Goal: Task Accomplishment & Management: Manage account settings

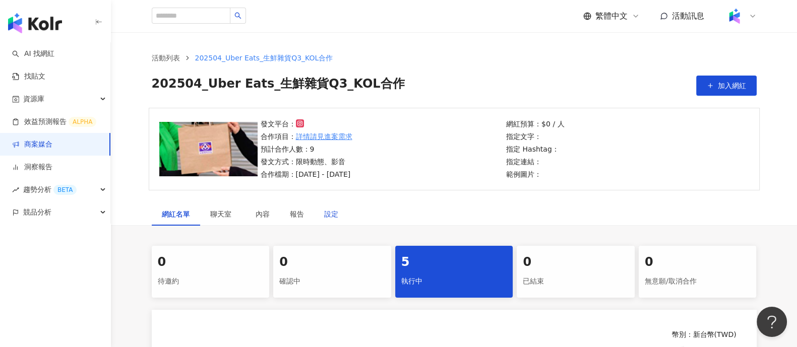
click at [335, 218] on div "設定" at bounding box center [331, 214] width 14 height 11
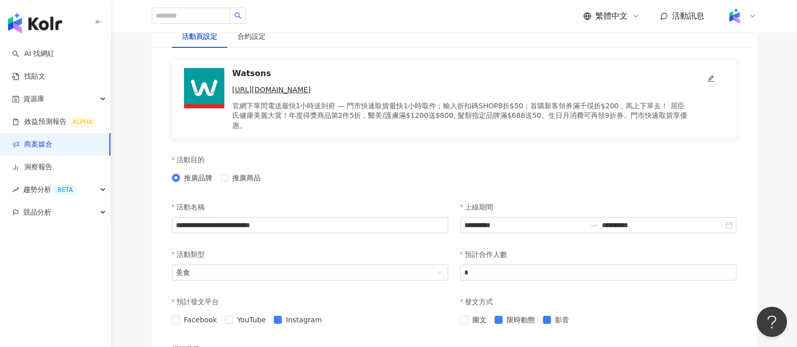
scroll to position [252, 0]
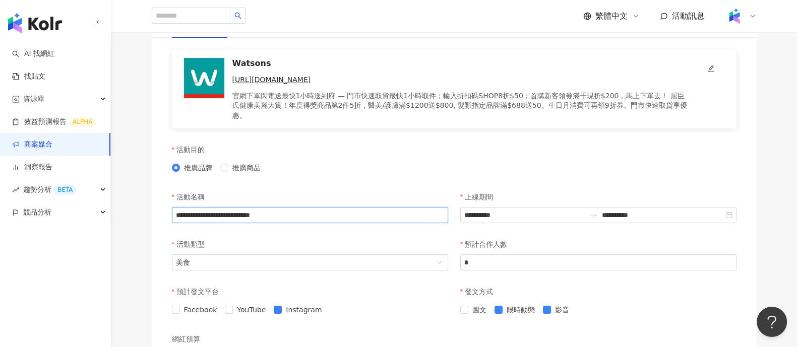
drag, startPoint x: 340, startPoint y: 206, endPoint x: 191, endPoint y: 200, distance: 149.4
click at [191, 207] on input "**********" at bounding box center [310, 215] width 276 height 16
paste input "text"
drag, startPoint x: 326, startPoint y: 204, endPoint x: 84, endPoint y: 198, distance: 241.5
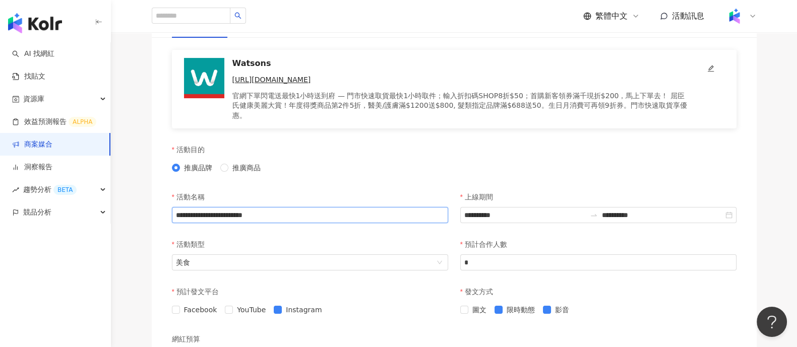
paste input "text"
type input "**********"
click at [356, 175] on div "活動目的 推廣品牌 推廣商品" at bounding box center [310, 163] width 288 height 47
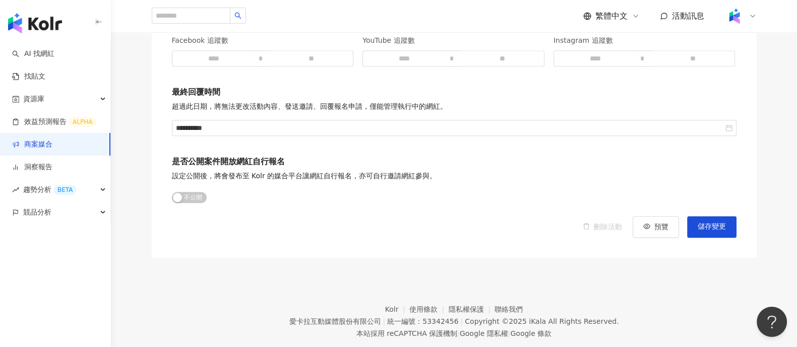
scroll to position [1425, 0]
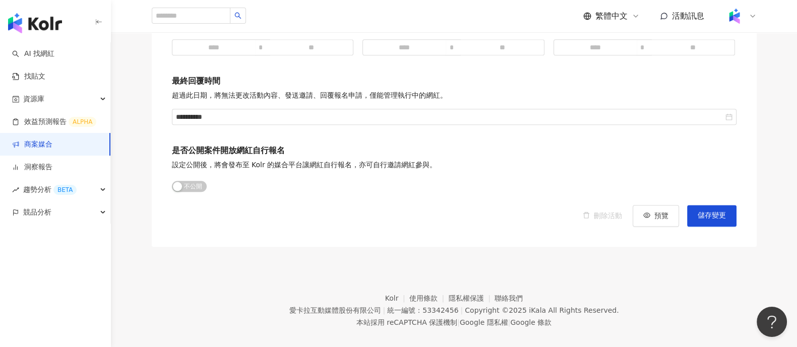
click at [706, 212] on span "儲存變更" at bounding box center [712, 216] width 28 height 8
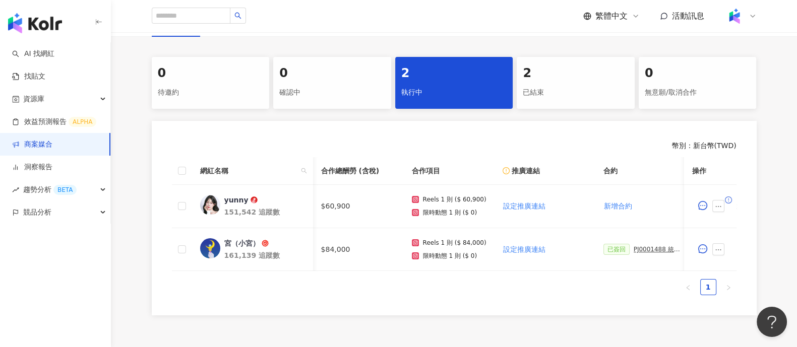
scroll to position [0, 240]
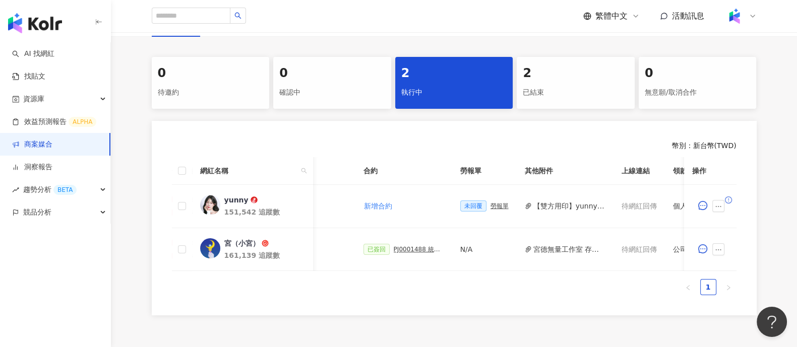
click at [52, 144] on link "商案媒合" at bounding box center [32, 145] width 40 height 10
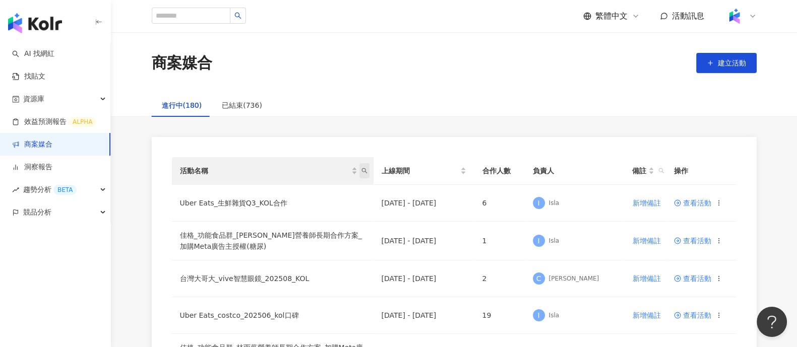
click at [365, 174] on span "活動名稱" at bounding box center [364, 170] width 10 height 15
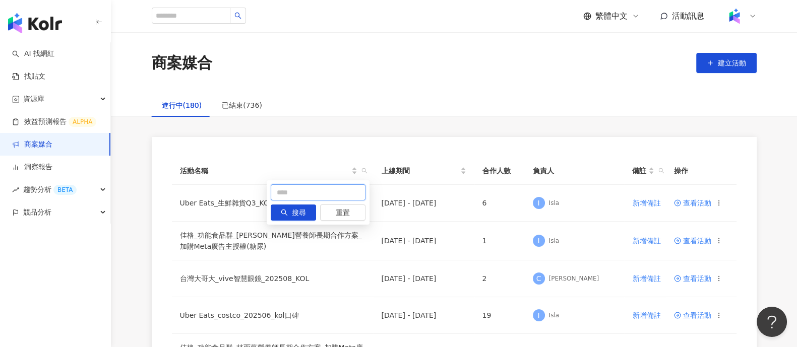
click at [315, 196] on input "text" at bounding box center [318, 193] width 95 height 16
type input "**"
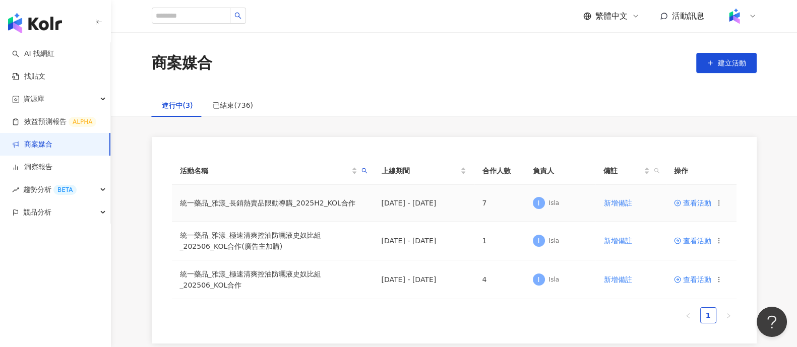
click at [685, 203] on span "查看活動" at bounding box center [692, 203] width 37 height 7
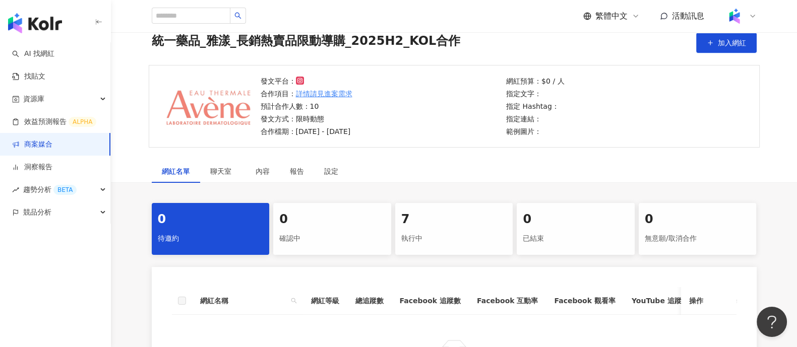
scroll to position [63, 0]
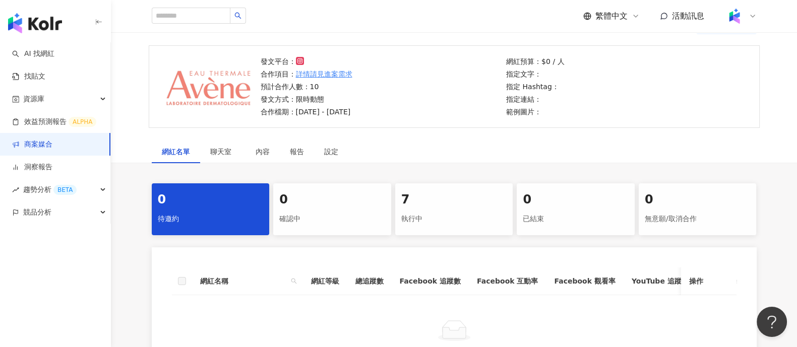
click at [440, 199] on div "7" at bounding box center [454, 200] width 106 height 17
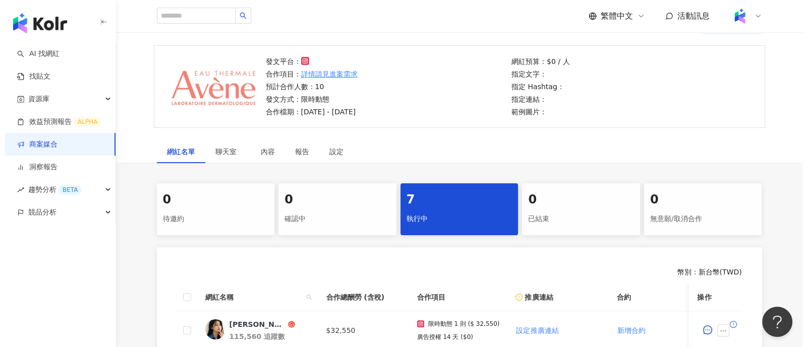
scroll to position [252, 0]
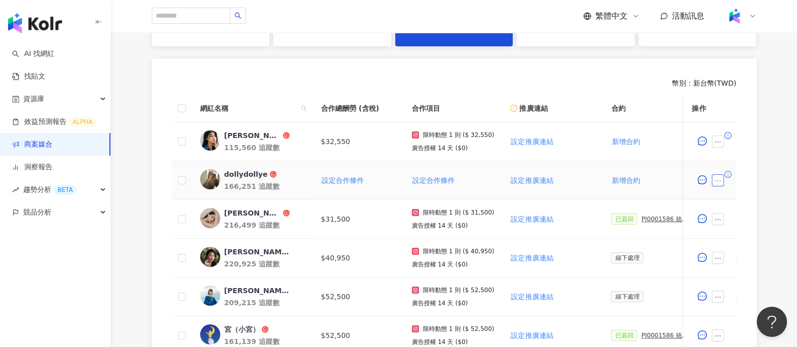
click at [719, 180] on icon "ellipsis" at bounding box center [718, 180] width 7 height 7
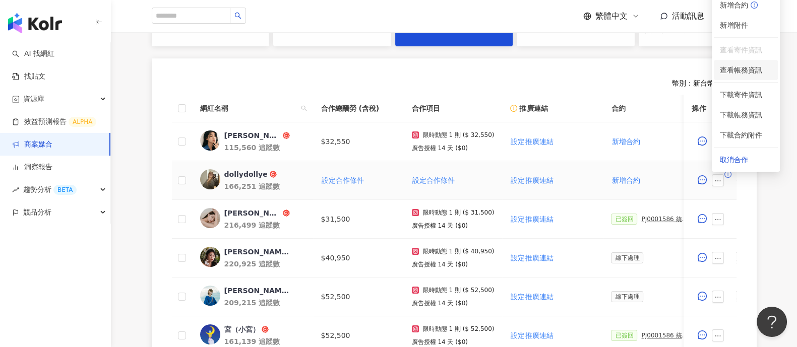
click at [746, 69] on span "查看帳務資訊" at bounding box center [746, 70] width 52 height 11
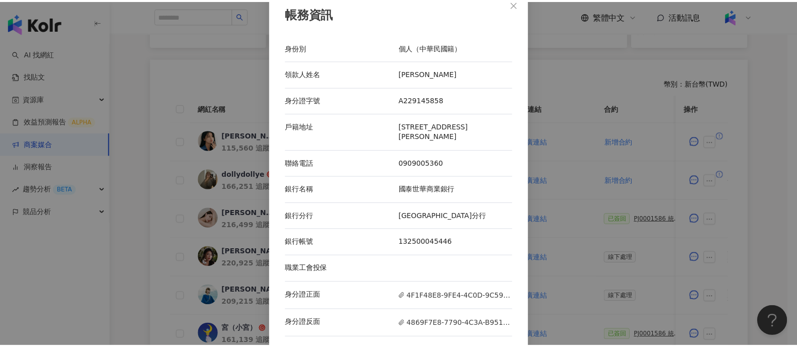
scroll to position [0, 0]
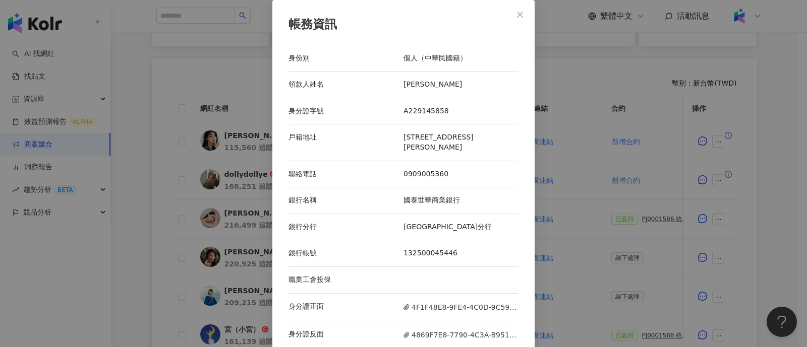
click at [570, 155] on div "帳務資訊 身份別 個人（中華民國籍） 領款人姓名 [PERSON_NAME] 身分證字號 A229145858 戶籍地址 [STREET_ADDRESS][P…" at bounding box center [403, 173] width 807 height 347
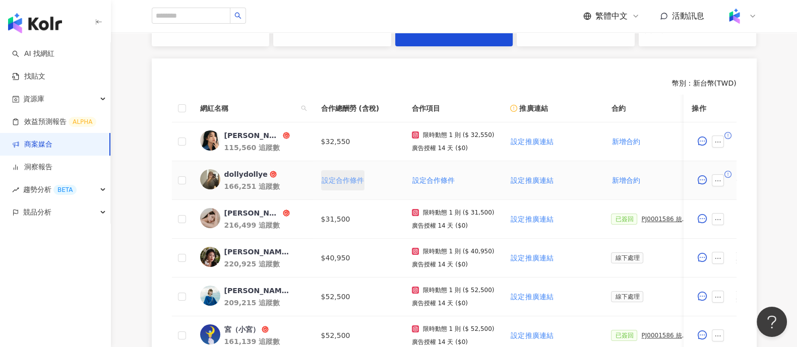
click at [348, 185] on button "設定合作條件" at bounding box center [342, 180] width 43 height 20
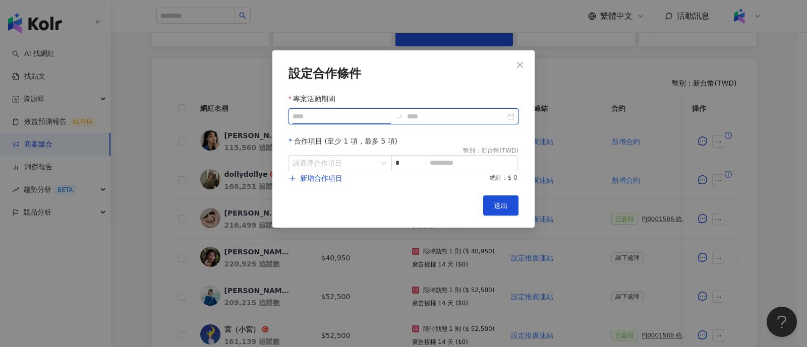
click at [345, 119] on input "專案活動期間" at bounding box center [341, 116] width 98 height 11
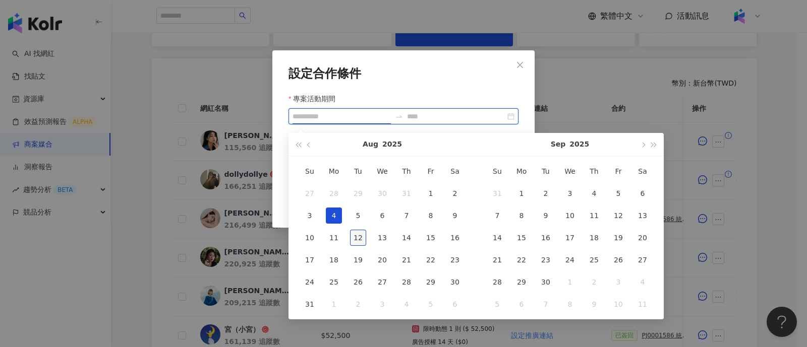
type input "**********"
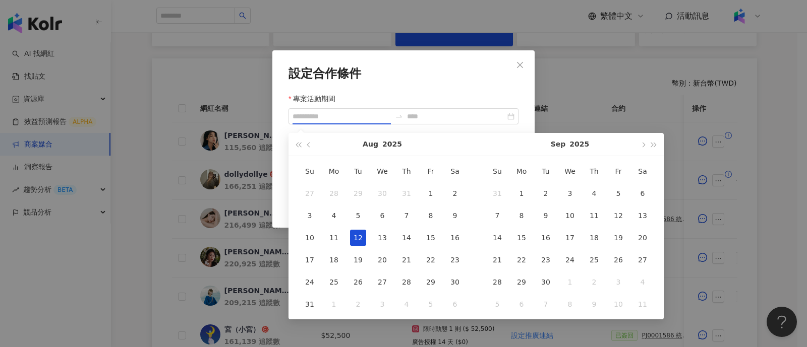
drag, startPoint x: 353, startPoint y: 236, endPoint x: 364, endPoint y: 238, distance: 10.8
click at [354, 236] on div "12" at bounding box center [358, 238] width 16 height 16
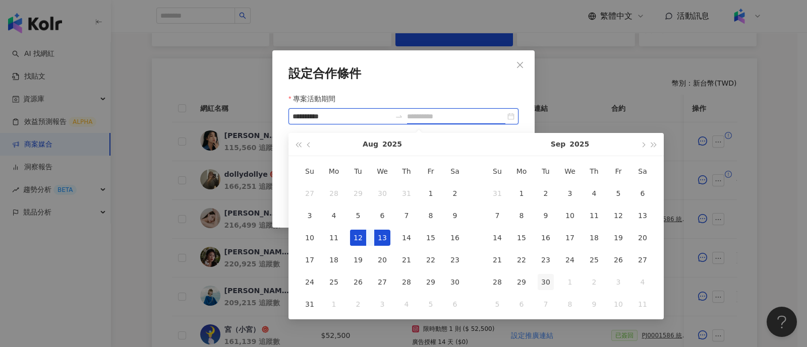
type input "**********"
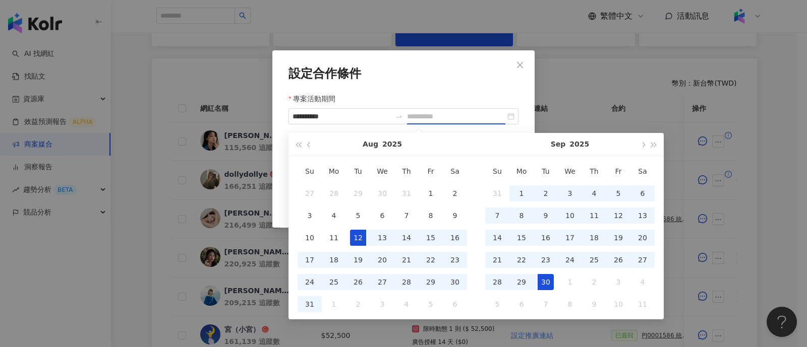
click at [547, 284] on div "30" at bounding box center [545, 282] width 16 height 16
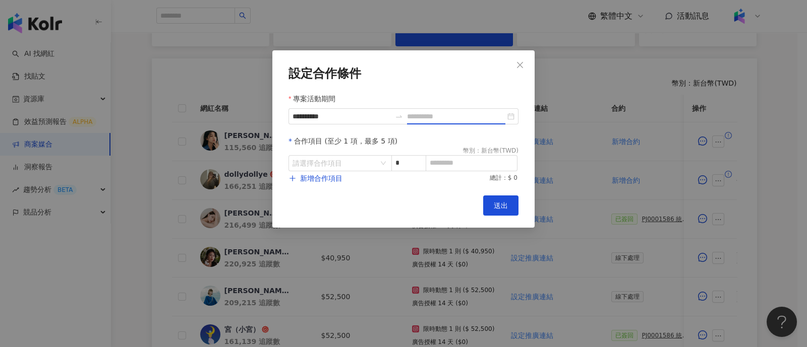
type input "**********"
click at [331, 164] on input "search" at bounding box center [334, 163] width 85 height 15
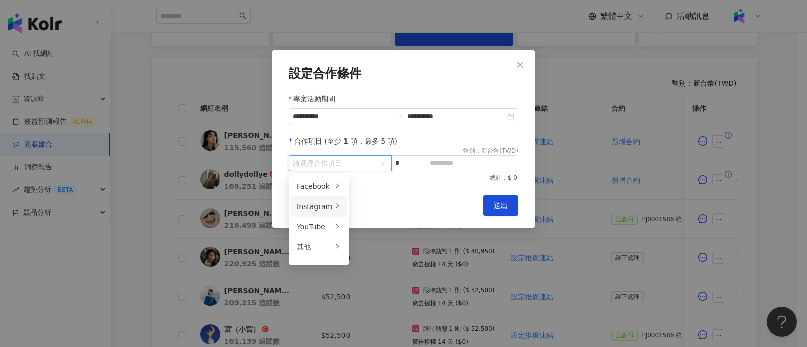
click at [321, 204] on div "Instagram" at bounding box center [314, 206] width 36 height 11
click at [366, 243] on span "限時動態" at bounding box center [371, 247] width 28 height 8
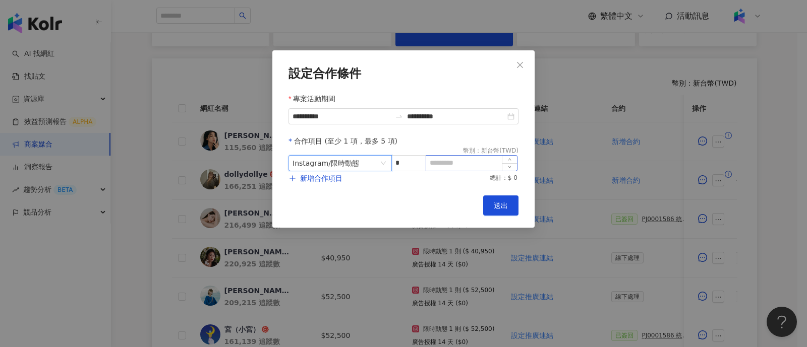
click at [439, 171] on div at bounding box center [471, 163] width 92 height 16
click at [438, 164] on input at bounding box center [471, 163] width 91 height 15
paste input "*****"
type input "*****"
click at [333, 176] on span "新增合作項目" at bounding box center [321, 178] width 42 height 8
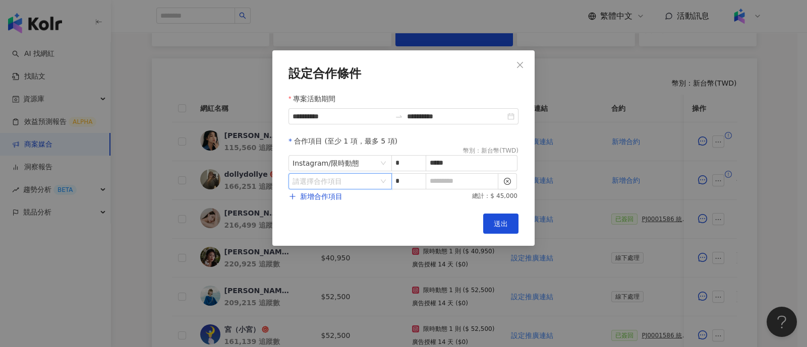
click at [318, 182] on input "search" at bounding box center [334, 181] width 85 height 15
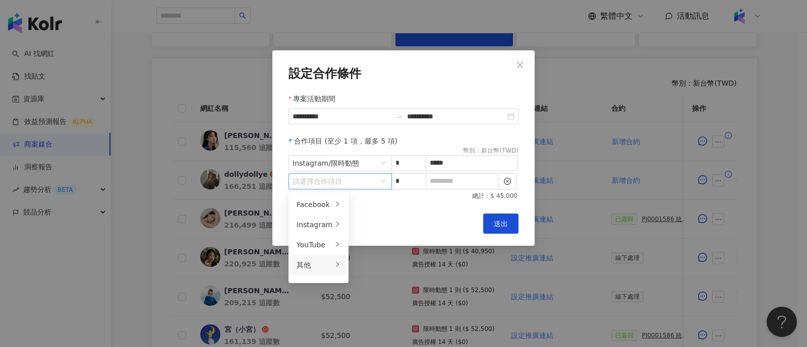
click at [315, 269] on div "其他" at bounding box center [314, 265] width 36 height 11
click at [367, 205] on div "廣告授權" at bounding box center [373, 204] width 32 height 11
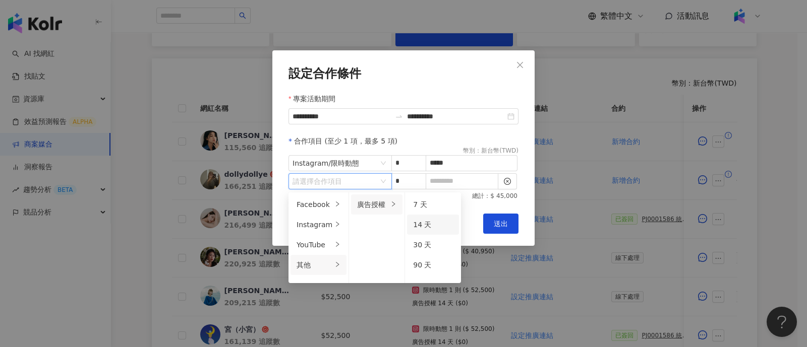
click at [413, 226] on span "14 天" at bounding box center [422, 225] width 18 height 8
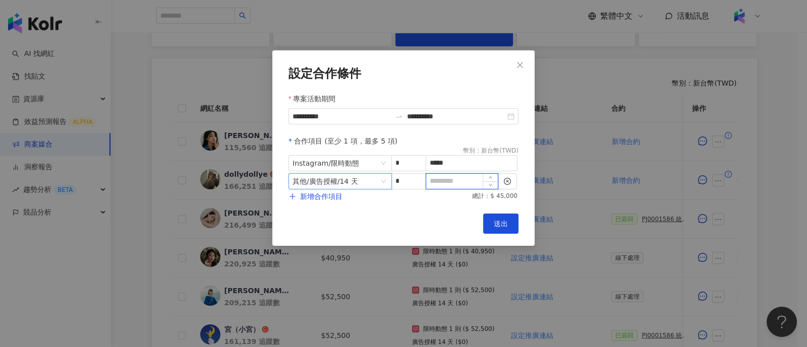
click at [455, 184] on input at bounding box center [462, 181] width 72 height 15
type input "*"
drag, startPoint x: 459, startPoint y: 167, endPoint x: 408, endPoint y: 167, distance: 50.9
click at [408, 167] on span "Instagram / 限時動態 * *****" at bounding box center [403, 163] width 230 height 16
paste input
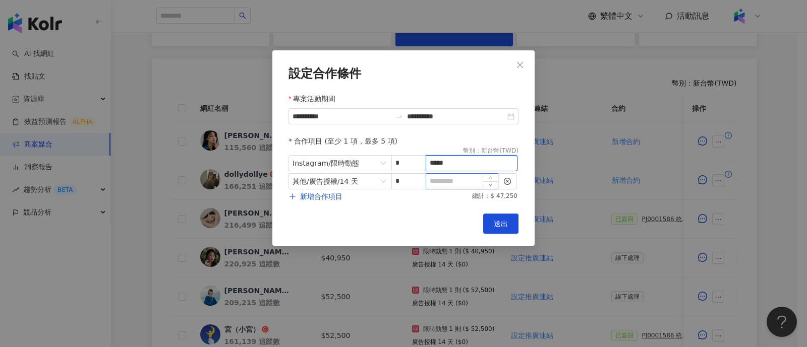
type input "*****"
click at [445, 187] on input at bounding box center [462, 181] width 72 height 15
type input "*"
click at [501, 223] on span "送出" at bounding box center [501, 224] width 14 height 8
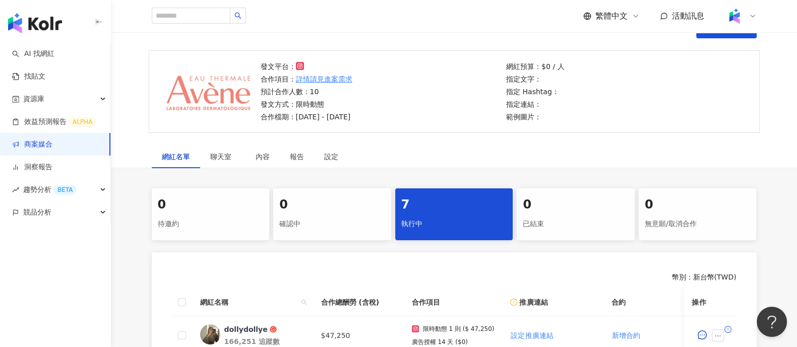
scroll to position [126, 0]
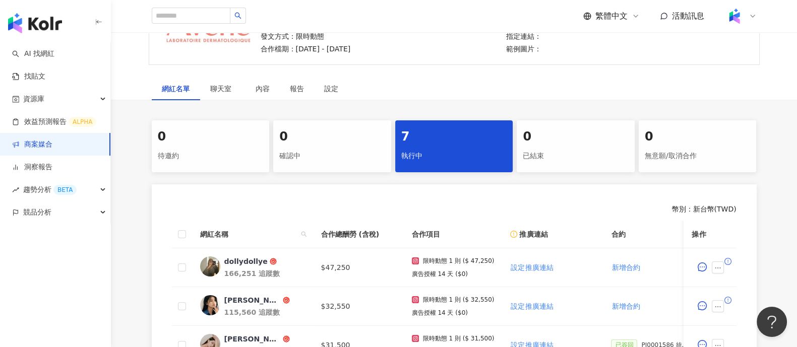
click at [52, 140] on link "商案媒合" at bounding box center [32, 145] width 40 height 10
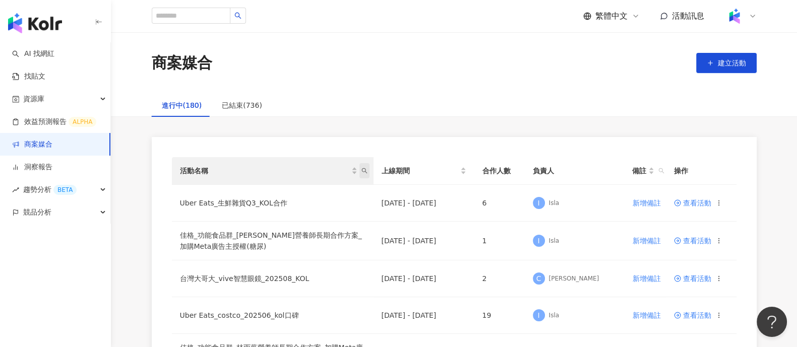
click at [363, 171] on icon "search" at bounding box center [364, 171] width 6 height 6
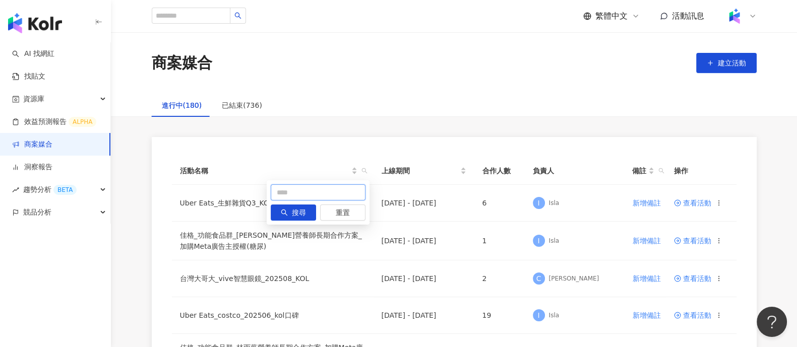
click at [286, 195] on input "text" at bounding box center [318, 193] width 95 height 16
type input "**"
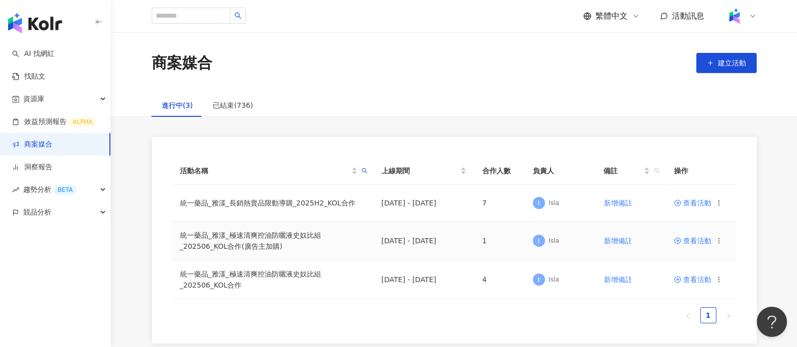
click at [691, 238] on span "查看活動" at bounding box center [692, 240] width 37 height 7
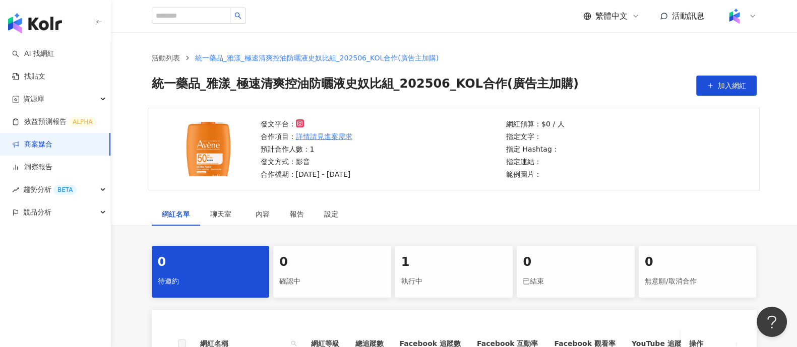
scroll to position [189, 0]
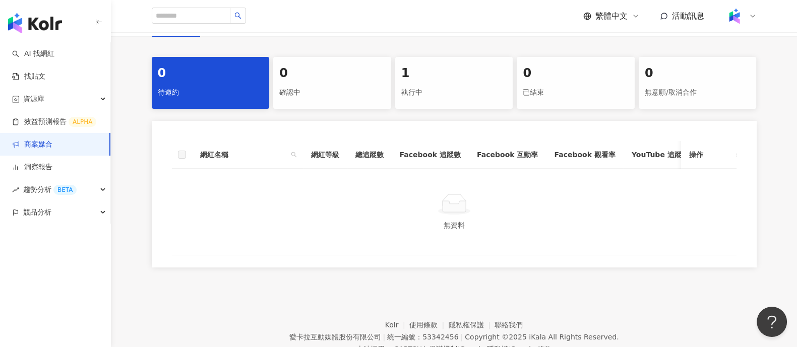
click at [436, 85] on div "執行中" at bounding box center [454, 92] width 106 height 17
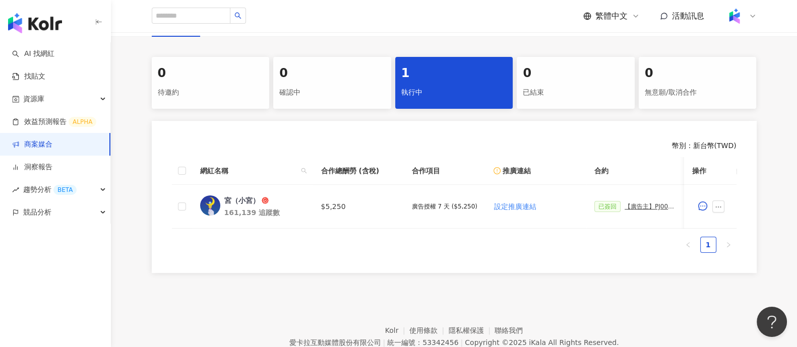
click at [610, 146] on div "幣別 ： 新台幣 ( TWD )" at bounding box center [454, 146] width 565 height 10
